Goal: Use online tool/utility: Utilize a website feature to perform a specific function

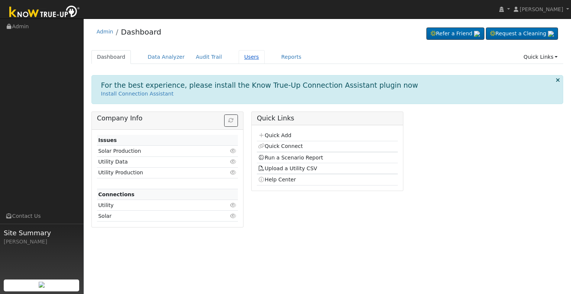
click at [239, 61] on link "Users" at bounding box center [252, 57] width 26 height 14
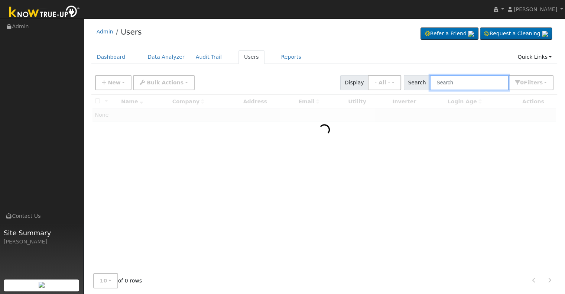
click at [456, 84] on input "text" at bounding box center [469, 82] width 79 height 15
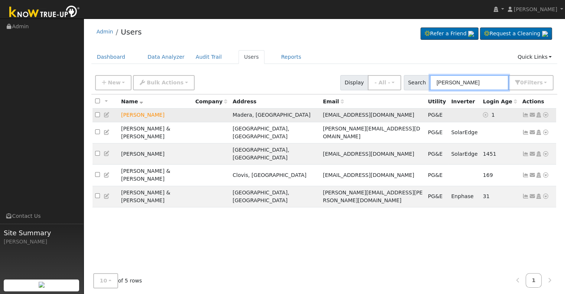
type input "[PERSON_NAME]"
click at [544, 114] on icon at bounding box center [545, 114] width 7 height 5
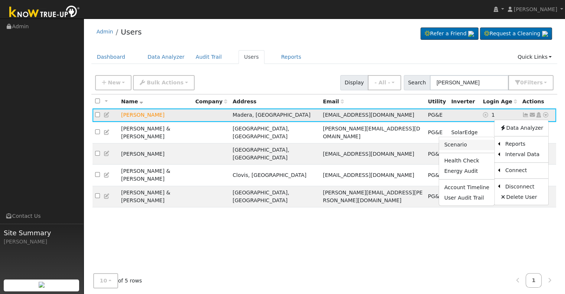
click at [466, 146] on link "Scenario" at bounding box center [466, 145] width 55 height 10
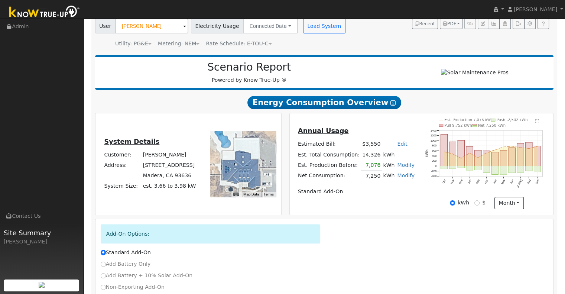
scroll to position [107, 0]
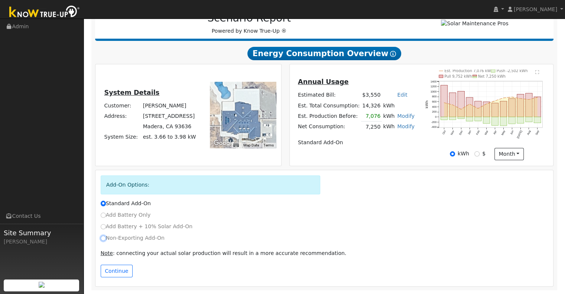
click at [104, 240] on input "Non-Exporting Add-On" at bounding box center [103, 238] width 5 height 5
radio input "true"
radio input "false"
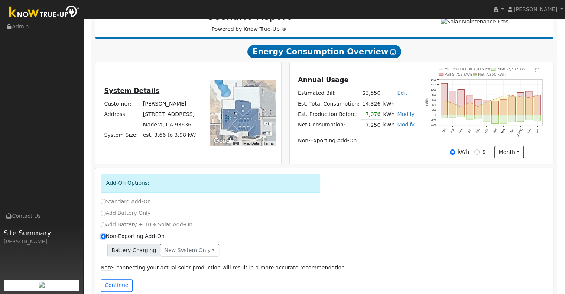
scroll to position [123, 0]
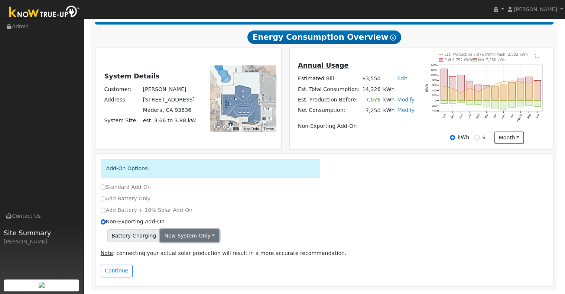
click at [202, 237] on button "New system only" at bounding box center [189, 235] width 59 height 13
click at [178, 260] on link "Both systems" at bounding box center [188, 261] width 55 height 10
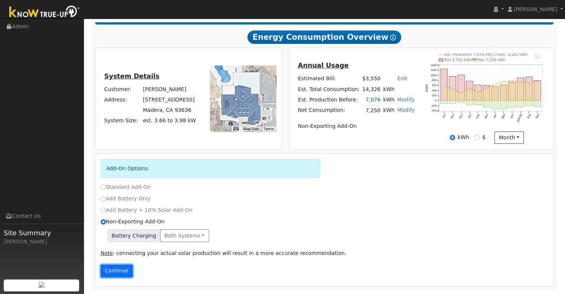
click at [122, 269] on button "Continue" at bounding box center [117, 271] width 32 height 13
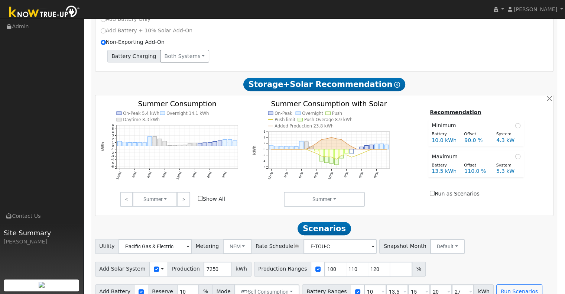
scroll to position [317, 0]
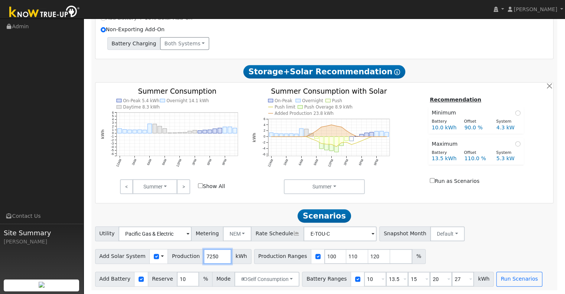
drag, startPoint x: 211, startPoint y: 254, endPoint x: 173, endPoint y: 252, distance: 38.0
click at [173, 252] on div "Add Solar System Use CSV Data Production 7250 kWh" at bounding box center [173, 256] width 156 height 15
type input "6310"
click at [346, 253] on input "110" at bounding box center [357, 256] width 22 height 15
type input "120"
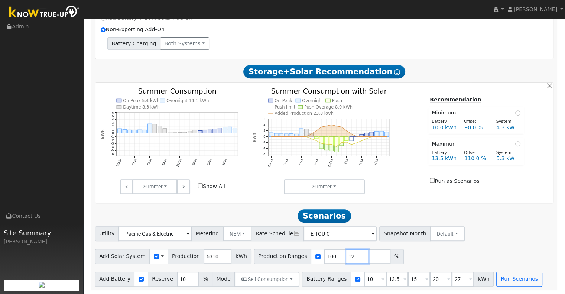
type input "1"
click at [364, 280] on input "10" at bounding box center [375, 279] width 22 height 15
click at [387, 279] on input "13.5" at bounding box center [397, 279] width 22 height 15
type input "15"
type input "20"
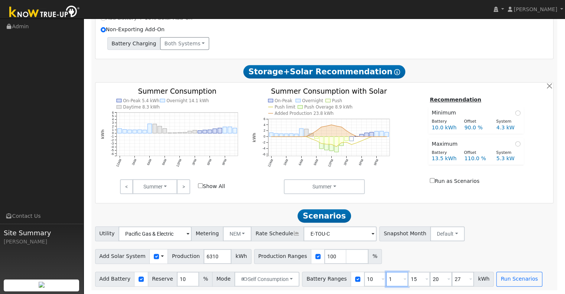
type input "27"
type input "20"
type input "27"
type input "2"
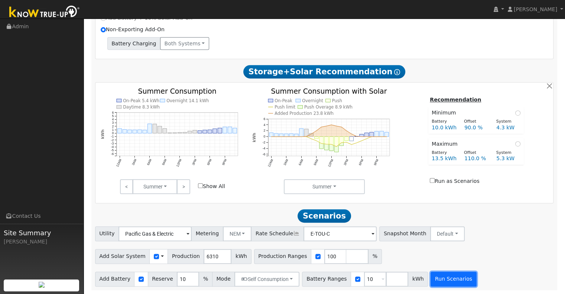
click at [435, 275] on button "Run Scenarios" at bounding box center [454, 279] width 46 height 15
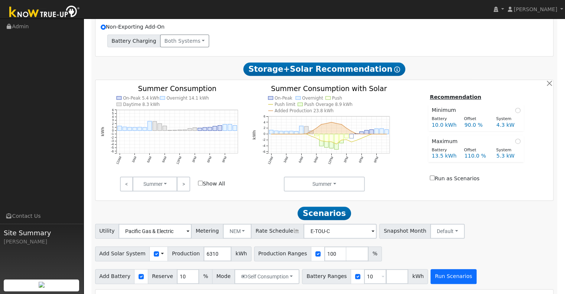
scroll to position [502, 0]
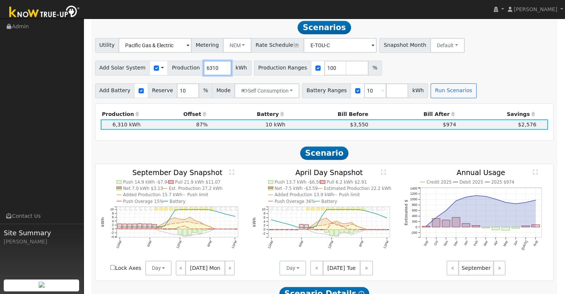
drag, startPoint x: 210, startPoint y: 67, endPoint x: 177, endPoint y: 70, distance: 32.8
click at [177, 70] on div "Add Solar System Use CSV Data Production 6310 kWh" at bounding box center [173, 68] width 156 height 15
type input "7966"
click at [448, 90] on button "Run Scenarios" at bounding box center [454, 90] width 46 height 15
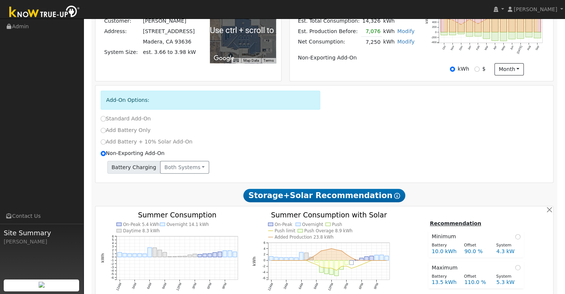
scroll to position [190, 0]
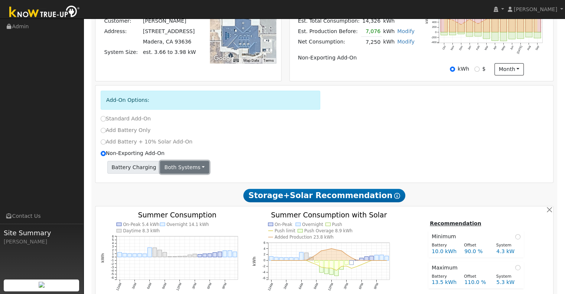
click at [192, 169] on button "Both systems" at bounding box center [184, 167] width 49 height 13
click at [178, 185] on link "New system only" at bounding box center [188, 182] width 55 height 10
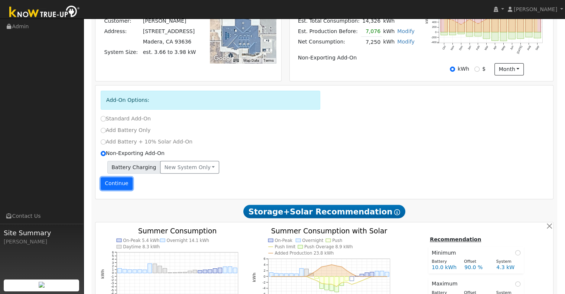
click at [113, 190] on button "Continue" at bounding box center [117, 183] width 32 height 13
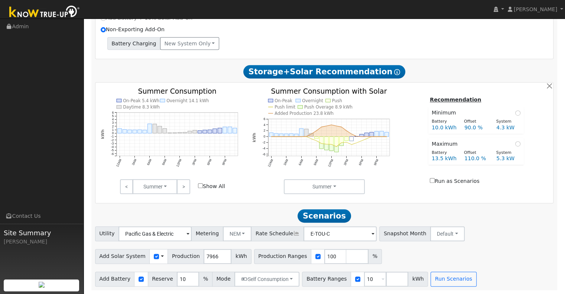
scroll to position [317, 0]
click at [438, 280] on button "Run Scenarios" at bounding box center [454, 279] width 46 height 15
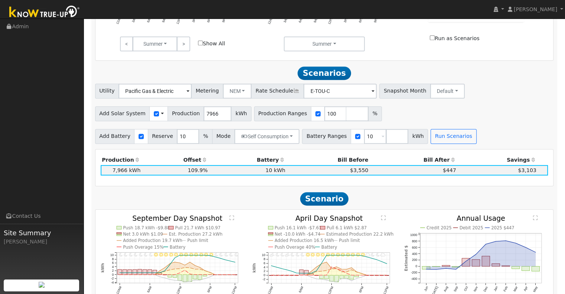
scroll to position [458, 0]
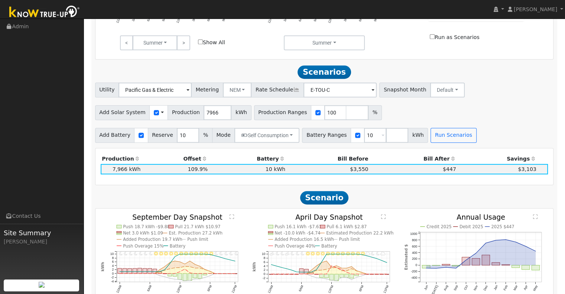
click at [400, 204] on h2 "Scenario" at bounding box center [324, 198] width 459 height 14
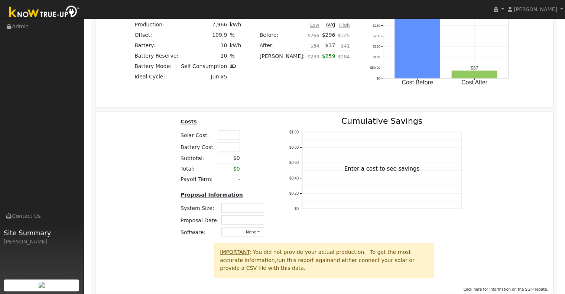
scroll to position [808, 0]
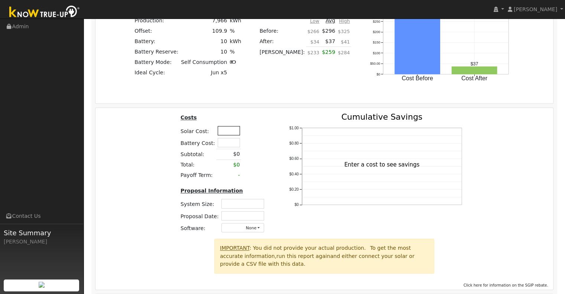
click at [221, 132] on input "text" at bounding box center [229, 130] width 22 height 9
click at [221, 142] on input "text" at bounding box center [229, 142] width 22 height 9
type input "$8,600"
click at [230, 134] on input "text" at bounding box center [229, 130] width 22 height 9
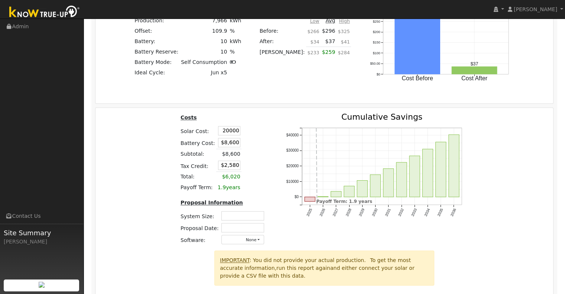
type input "$20,000"
type input "$8,580"
click at [269, 159] on div "Costs Solar Cost: $20,000 Battery Cost: $8,600 Subtotal: $8,600 Tax Credit: $8,…" at bounding box center [223, 181] width 104 height 137
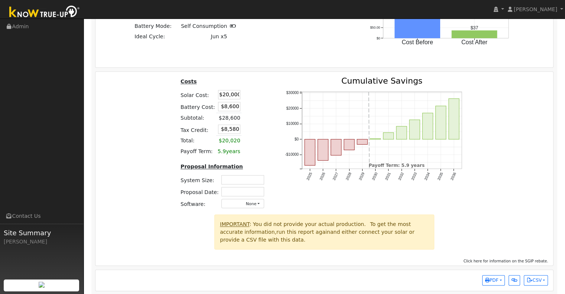
scroll to position [850, 0]
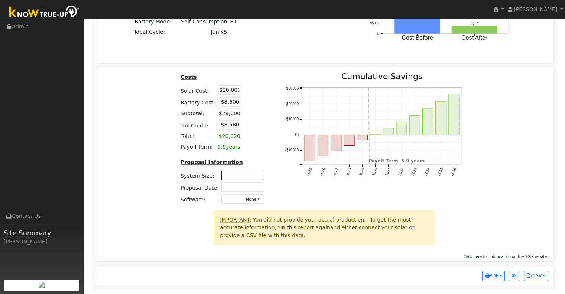
click at [234, 176] on input "text" at bounding box center [242, 175] width 43 height 9
type input "5.74"
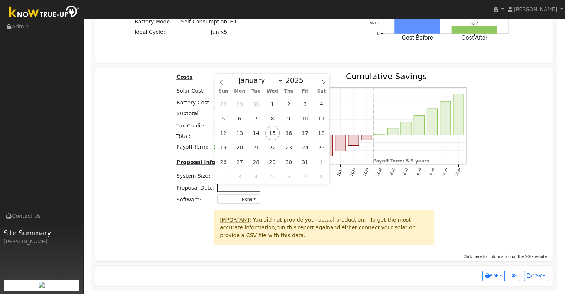
click at [255, 189] on input "text" at bounding box center [238, 186] width 43 height 9
click at [275, 134] on span "15" at bounding box center [272, 133] width 14 height 14
type input "[DATE]"
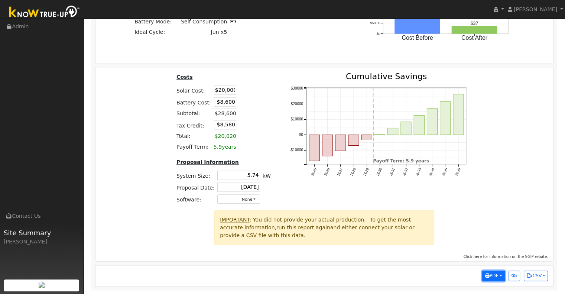
click at [500, 272] on button "PDF" at bounding box center [493, 275] width 23 height 10
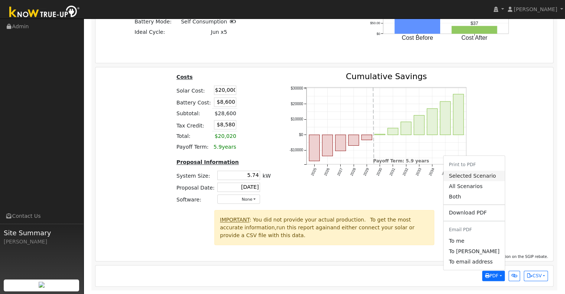
click at [490, 174] on link "Selected Scenario" at bounding box center [474, 176] width 61 height 10
